Goal: Task Accomplishment & Management: Contribute content

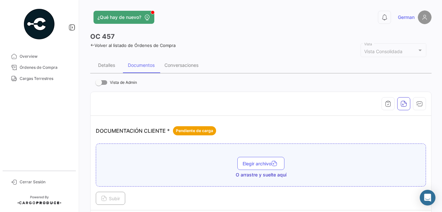
scroll to position [130, 0]
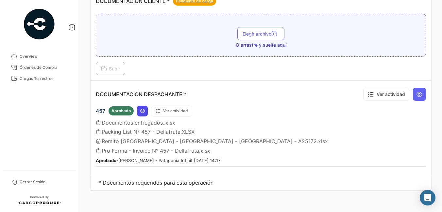
click at [142, 115] on button at bounding box center [142, 111] width 11 height 11
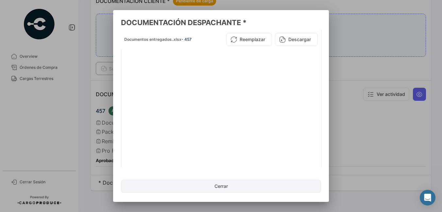
click at [222, 187] on button "Cerrar" at bounding box center [221, 186] width 200 height 13
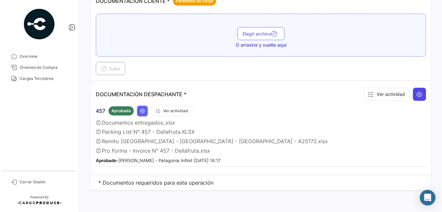
click at [416, 96] on icon at bounding box center [419, 94] width 7 height 7
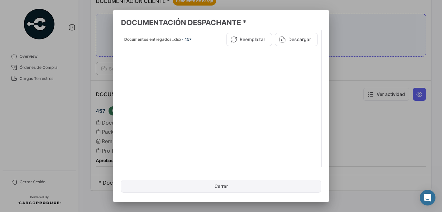
click at [225, 186] on button "Cerrar" at bounding box center [221, 186] width 200 height 13
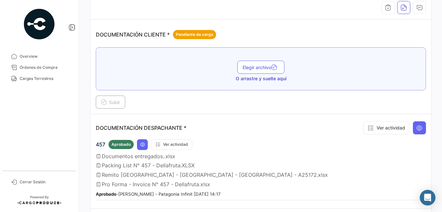
scroll to position [65, 0]
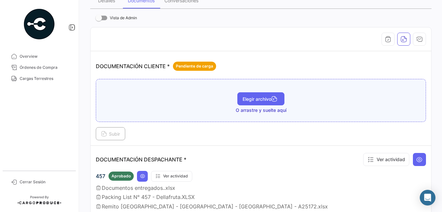
click at [256, 96] on span "Elegir archivo" at bounding box center [260, 99] width 37 height 6
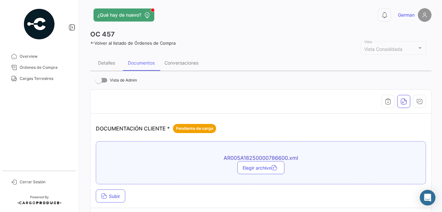
scroll to position [0, 0]
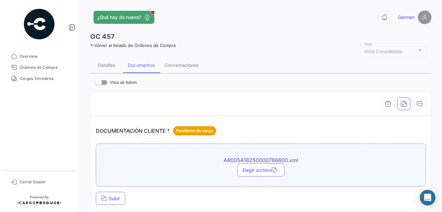
click at [111, 150] on div "AR005A18250000786600.xml Elegir archivo" at bounding box center [261, 165] width 330 height 43
click at [116, 96] on th at bounding box center [260, 104] width 340 height 24
drag, startPoint x: 180, startPoint y: 57, endPoint x: 181, endPoint y: 62, distance: 4.8
click at [180, 59] on div "Conversaciones" at bounding box center [181, 65] width 44 height 16
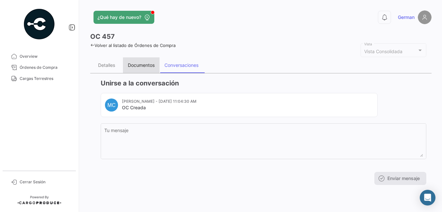
click at [142, 64] on div "Documentos" at bounding box center [141, 65] width 27 height 6
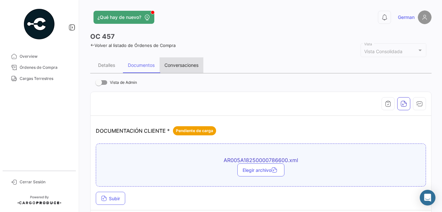
click at [177, 65] on div "Conversaciones" at bounding box center [181, 65] width 34 height 6
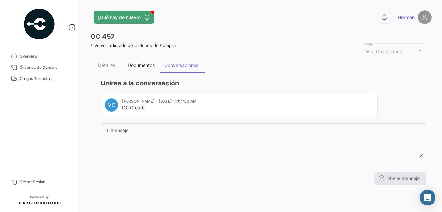
click at [150, 66] on div "Documentos" at bounding box center [141, 65] width 27 height 6
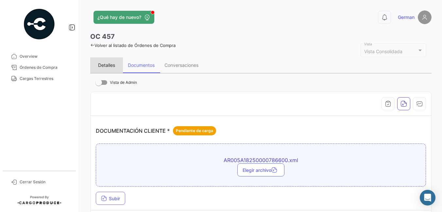
click at [105, 66] on div "Detalles" at bounding box center [106, 65] width 17 height 6
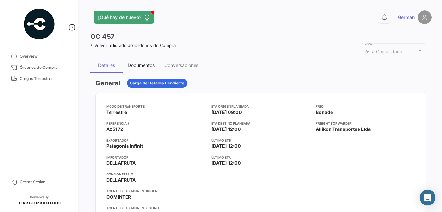
click at [136, 64] on div "Documentos" at bounding box center [141, 65] width 27 height 6
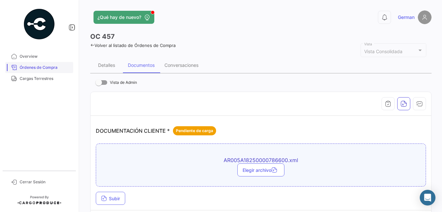
click at [34, 64] on link "Órdenes de Compra" at bounding box center [39, 67] width 68 height 11
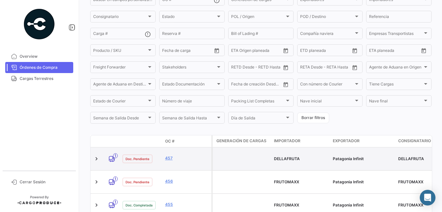
scroll to position [87, 0]
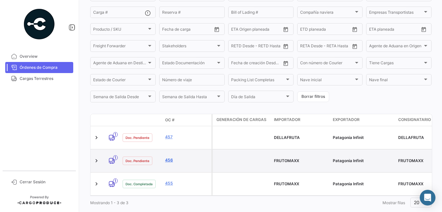
click at [170, 157] on link "456" at bounding box center [187, 160] width 44 height 6
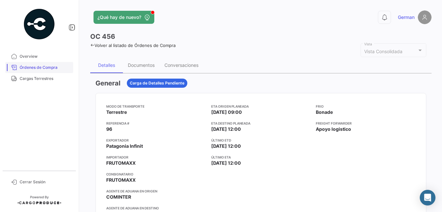
click at [39, 69] on span "Órdenes de Compra" at bounding box center [45, 68] width 51 height 6
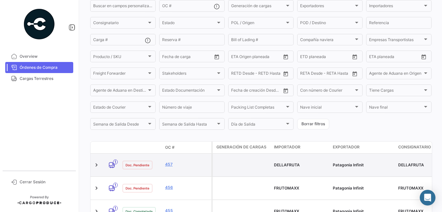
scroll to position [87, 0]
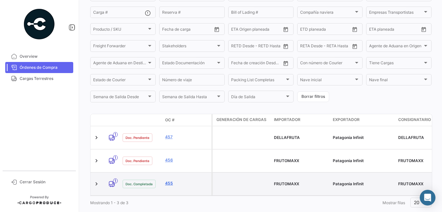
click at [167, 181] on link "455" at bounding box center [187, 184] width 44 height 6
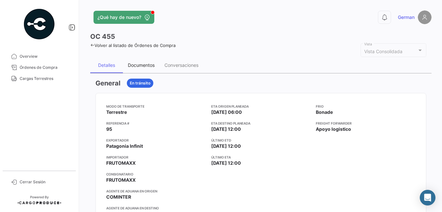
click at [144, 64] on div "Documentos" at bounding box center [141, 65] width 27 height 6
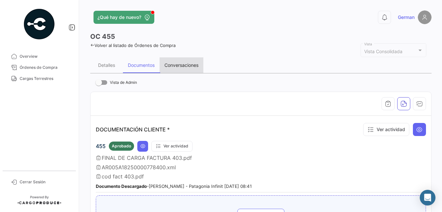
click at [183, 69] on div "Conversaciones" at bounding box center [181, 65] width 44 height 16
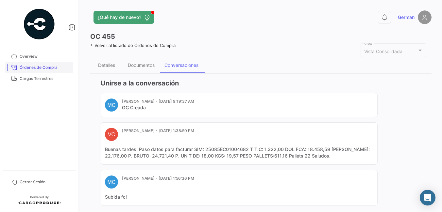
click at [28, 69] on span "Órdenes de Compra" at bounding box center [45, 68] width 51 height 6
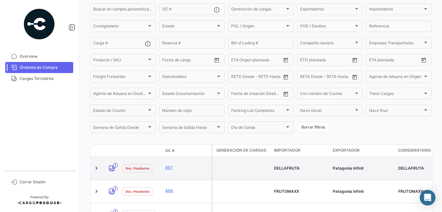
scroll to position [87, 0]
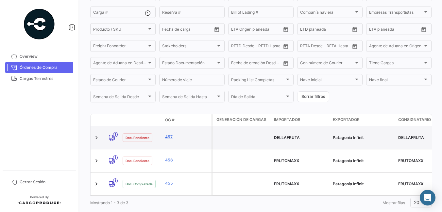
click at [172, 134] on link "457" at bounding box center [187, 137] width 44 height 6
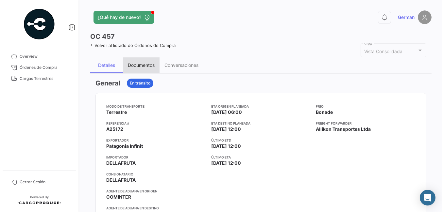
click at [146, 64] on div "Documentos" at bounding box center [141, 65] width 27 height 6
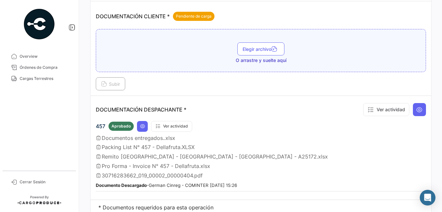
scroll to position [131, 0]
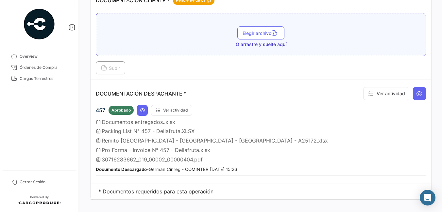
drag, startPoint x: 104, startPoint y: 159, endPoint x: 232, endPoint y: 161, distance: 128.1
click at [232, 161] on div "30716283662_019_00002_00000404.pdf" at bounding box center [261, 159] width 330 height 7
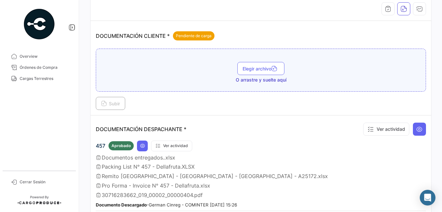
scroll to position [41, 0]
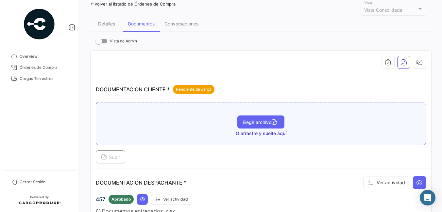
click at [259, 124] on span "Elegir archivo" at bounding box center [260, 123] width 37 height 6
click at [263, 126] on button "Elegir archivo" at bounding box center [260, 122] width 47 height 13
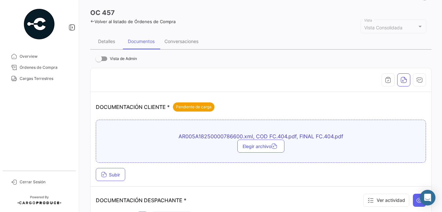
scroll to position [0, 0]
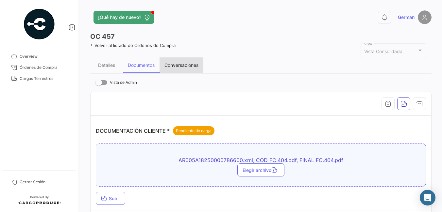
click at [186, 64] on div "Conversaciones" at bounding box center [181, 65] width 34 height 6
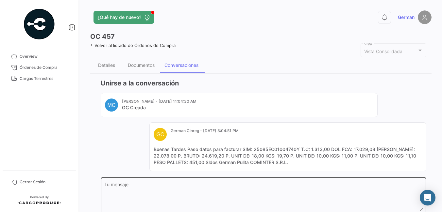
drag, startPoint x: 119, startPoint y: 191, endPoint x: 176, endPoint y: 193, distance: 56.9
click at [119, 191] on textarea "Tu mensaje" at bounding box center [263, 197] width 318 height 29
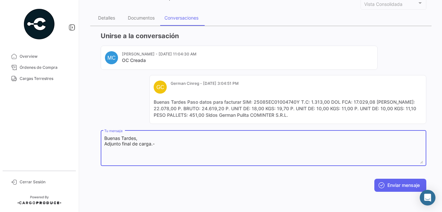
scroll to position [48, 0]
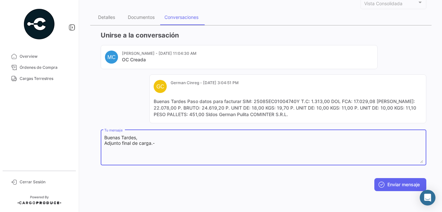
type textarea "Buenas Tardes, Adjunto final de carga.-"
click at [145, 18] on div "Documentos" at bounding box center [141, 17] width 27 height 6
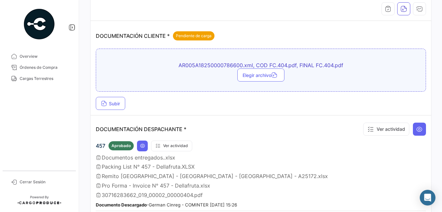
scroll to position [98, 0]
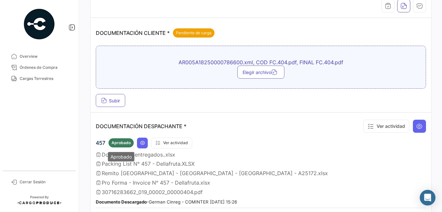
click at [117, 143] on span "Aprobado" at bounding box center [120, 143] width 19 height 6
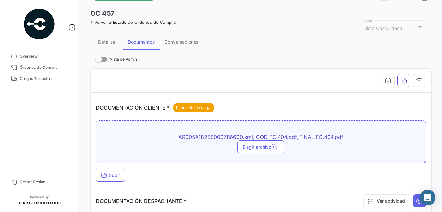
scroll to position [33, 0]
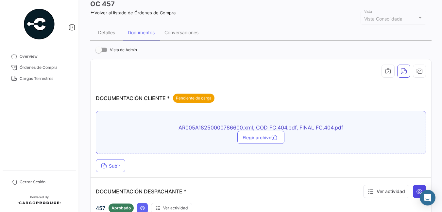
click at [416, 188] on icon at bounding box center [419, 191] width 7 height 7
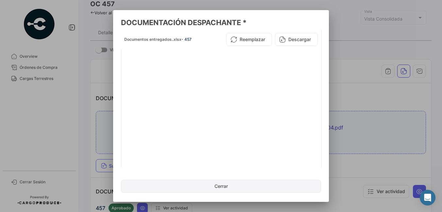
click at [216, 180] on button "Cerrar" at bounding box center [221, 186] width 200 height 13
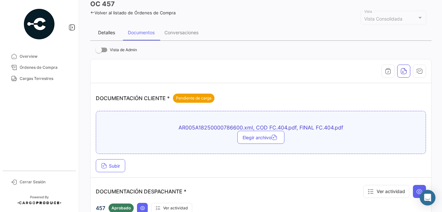
click at [101, 34] on div "Detalles" at bounding box center [106, 33] width 17 height 6
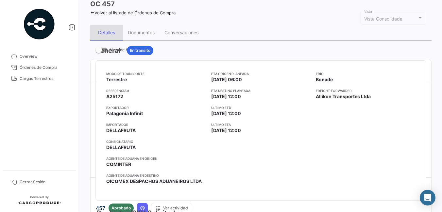
scroll to position [0, 0]
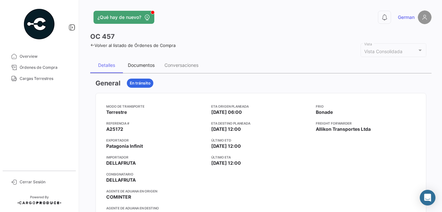
click at [135, 65] on div "Documentos" at bounding box center [141, 65] width 27 height 6
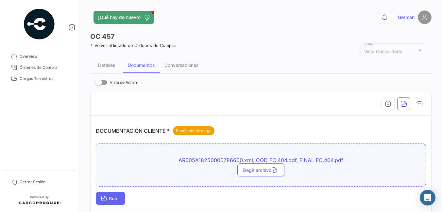
click at [117, 200] on span "Subir" at bounding box center [110, 199] width 19 height 6
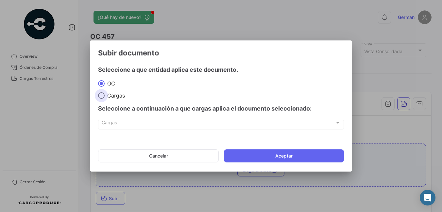
click at [102, 94] on span at bounding box center [101, 95] width 7 height 7
click at [102, 94] on input "Cargas" at bounding box center [101, 95] width 7 height 7
radio input "true"
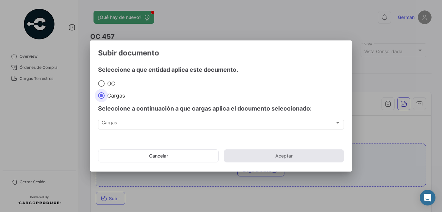
click at [101, 82] on span at bounding box center [101, 83] width 7 height 7
click at [101, 82] on input "OC" at bounding box center [101, 83] width 7 height 7
radio input "true"
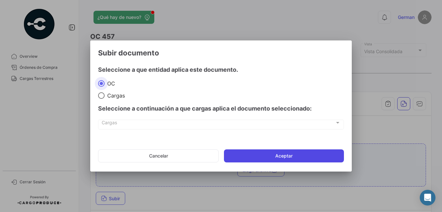
click at [292, 156] on button "Aceptar" at bounding box center [284, 156] width 120 height 13
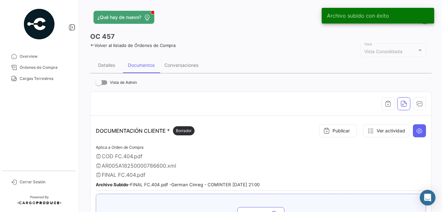
scroll to position [33, 0]
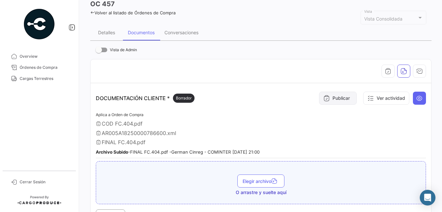
click at [336, 96] on button "Publicar" at bounding box center [338, 98] width 38 height 13
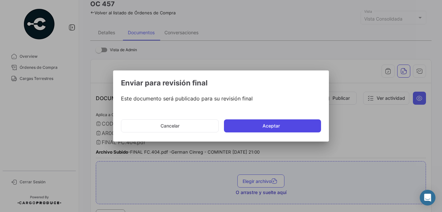
click at [273, 127] on button "Aceptar" at bounding box center [272, 126] width 97 height 13
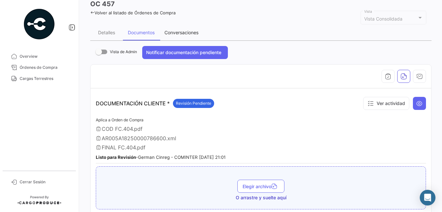
click at [182, 31] on div "Conversaciones" at bounding box center [181, 33] width 34 height 6
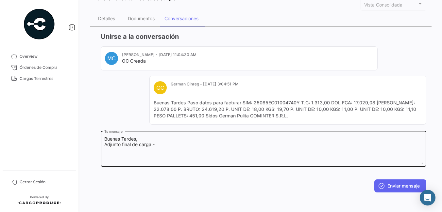
scroll to position [48, 0]
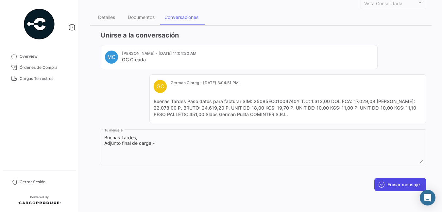
click at [397, 184] on button "Enviar mensaje" at bounding box center [400, 184] width 52 height 13
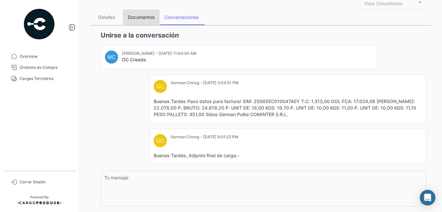
click at [136, 16] on div "Documentos" at bounding box center [141, 17] width 27 height 6
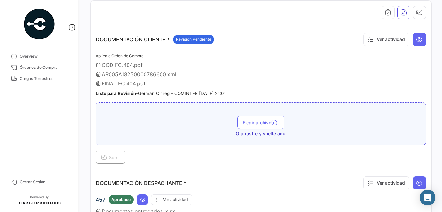
scroll to position [65, 0]
